Goal: Task Accomplishment & Management: Manage account settings

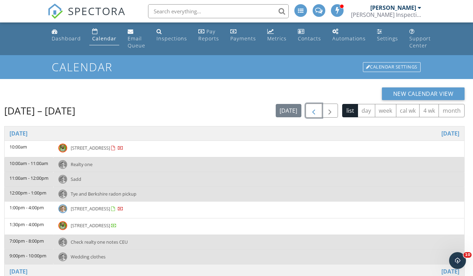
click at [312, 111] on span "button" at bounding box center [313, 111] width 8 height 8
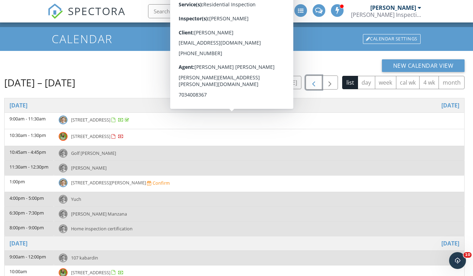
scroll to position [39, 0]
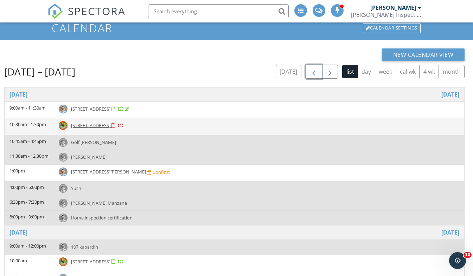
click at [104, 124] on span "281 Berkshire Dr, Falling Waters 25419" at bounding box center [90, 125] width 39 height 6
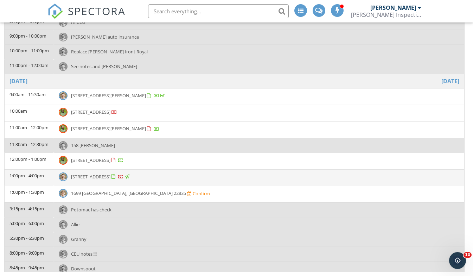
scroll to position [471, 0]
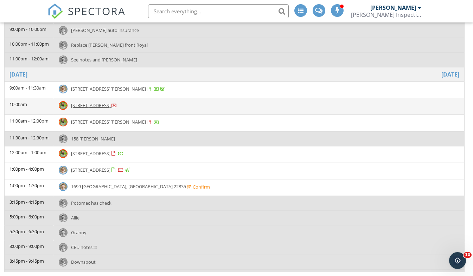
click at [110, 106] on span "16 Stormfield Dr W, Martinsburg 25404" at bounding box center [90, 105] width 39 height 6
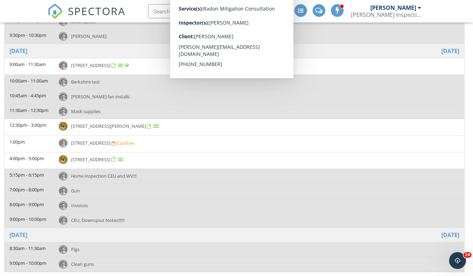
scroll to position [716, 0]
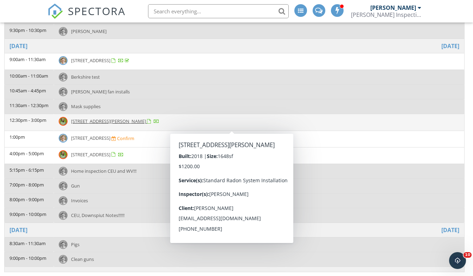
click at [110, 118] on td "[STREET_ADDRESS][PERSON_NAME]" at bounding box center [259, 122] width 410 height 17
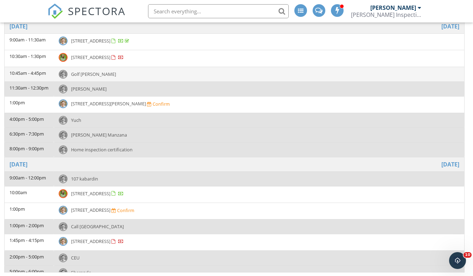
scroll to position [108, 0]
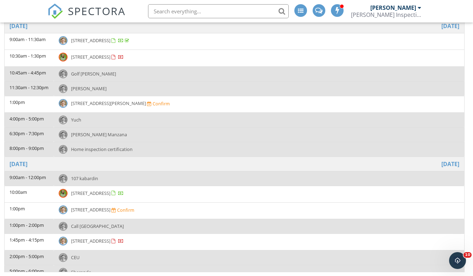
click at [466, 71] on div "New Calendar View [DATE] – [DATE] [DATE] list day week cal wk 4 wk month Time E…" at bounding box center [236, 126] width 464 height 292
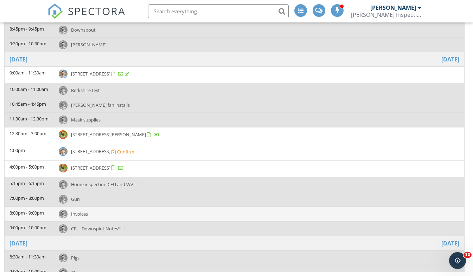
scroll to position [707, 0]
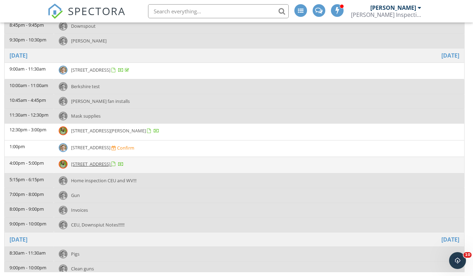
click at [148, 167] on td "[STREET_ADDRESS]" at bounding box center [259, 165] width 410 height 17
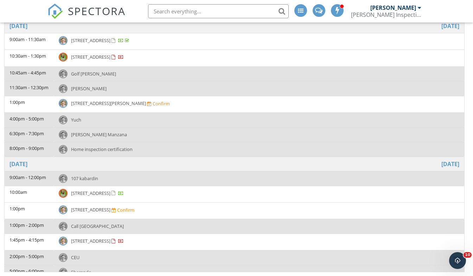
click at [225, 14] on input "text" at bounding box center [218, 11] width 141 height 14
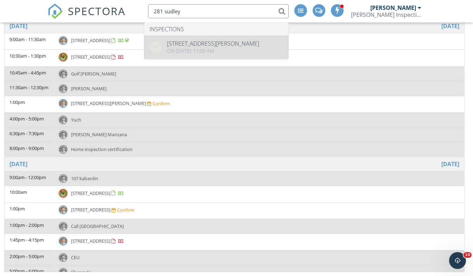
type input "281 sudley"
